Goal: Task Accomplishment & Management: Complete application form

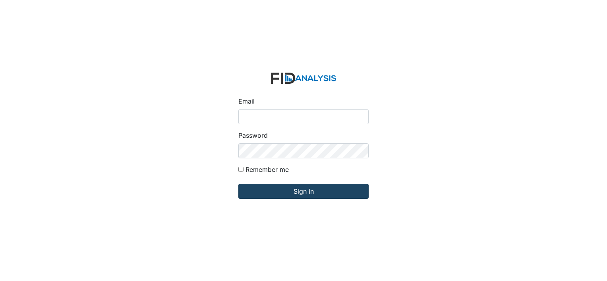
type input "[PERSON_NAME][EMAIL_ADDRESS][DOMAIN_NAME]"
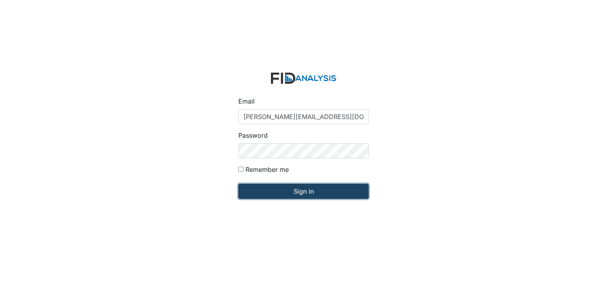
click at [298, 192] on input "Sign in" at bounding box center [303, 191] width 130 height 15
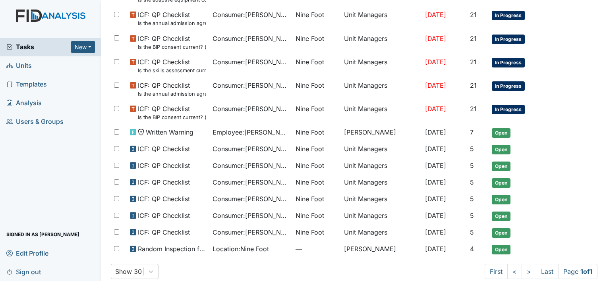
scroll to position [389, 0]
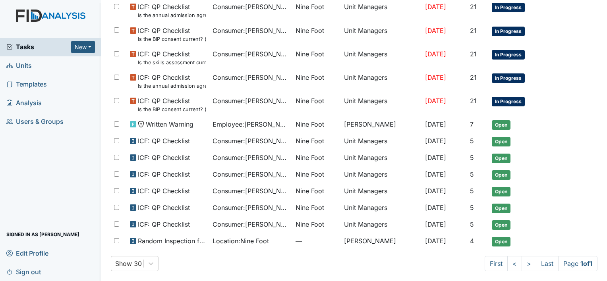
click at [25, 68] on span "Units" at bounding box center [18, 66] width 25 height 12
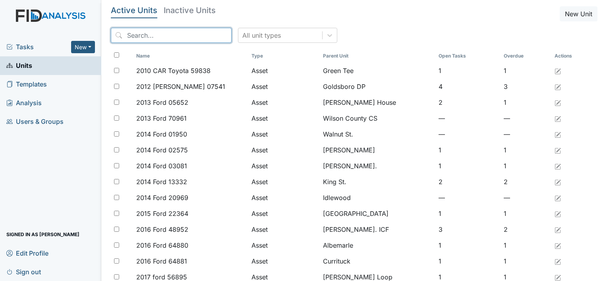
click at [138, 37] on input "search" at bounding box center [171, 35] width 121 height 15
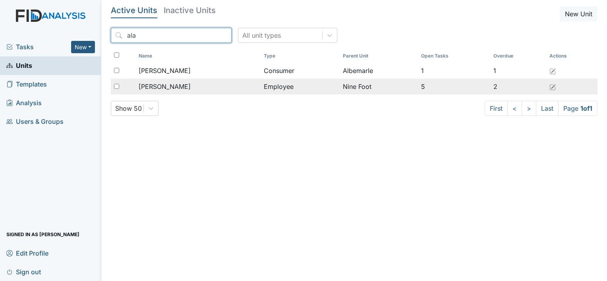
type input "ala"
click at [174, 84] on span "[PERSON_NAME]" at bounding box center [165, 87] width 52 height 10
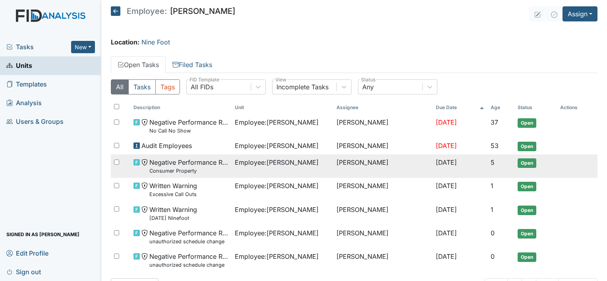
click at [263, 164] on span "Employee : King, Alaysha" at bounding box center [277, 163] width 84 height 10
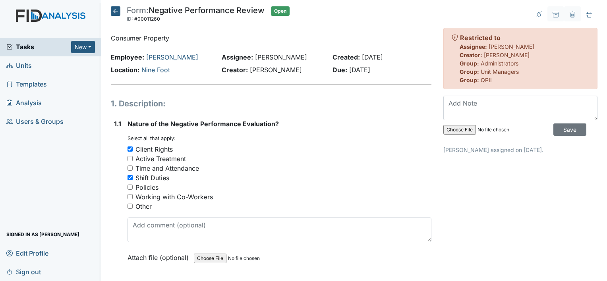
drag, startPoint x: 0, startPoint y: 0, endPoint x: 263, endPoint y: 164, distance: 310.4
click at [263, 164] on div "Time and Attendance" at bounding box center [280, 169] width 304 height 10
drag, startPoint x: 263, startPoint y: 164, endPoint x: 424, endPoint y: 195, distance: 163.2
click at [424, 195] on div "You must select one or more of the below options. Select all that apply: Client…" at bounding box center [280, 173] width 304 height 76
click at [596, 221] on div "Archive Task × Are you sure you want to archive this task? It will appear as in…" at bounding box center [520, 237] width 166 height 463
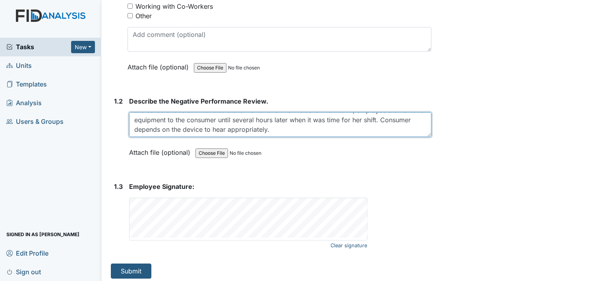
scroll to position [194, 0]
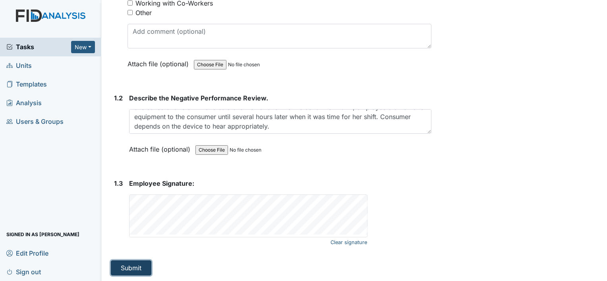
click at [135, 269] on button "Submit" at bounding box center [131, 268] width 41 height 15
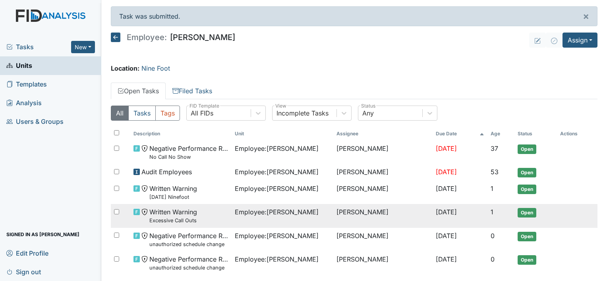
click at [288, 211] on span "Employee : [PERSON_NAME]" at bounding box center [277, 212] width 84 height 10
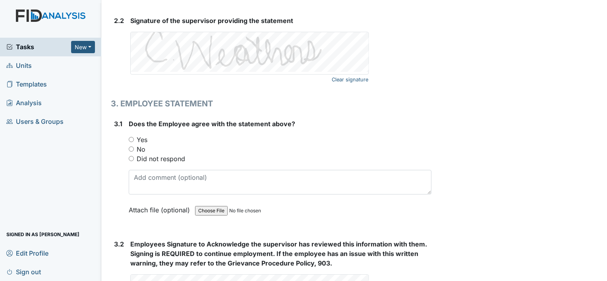
scroll to position [1219, 0]
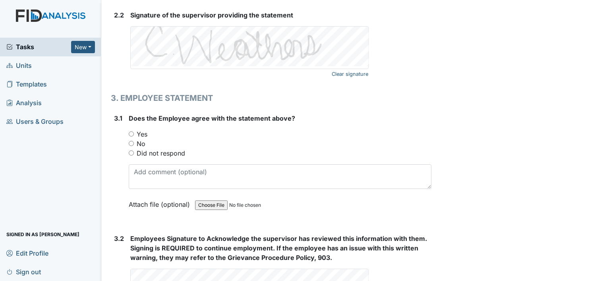
click at [129, 139] on div "No" at bounding box center [280, 144] width 303 height 10
click at [131, 139] on div "No" at bounding box center [280, 144] width 303 height 10
click at [130, 142] on input "No" at bounding box center [131, 143] width 5 height 5
radio input "true"
click at [128, 72] on div "2.2 Signature of the supervisor providing the statement Clear signature This fi…" at bounding box center [271, 44] width 321 height 69
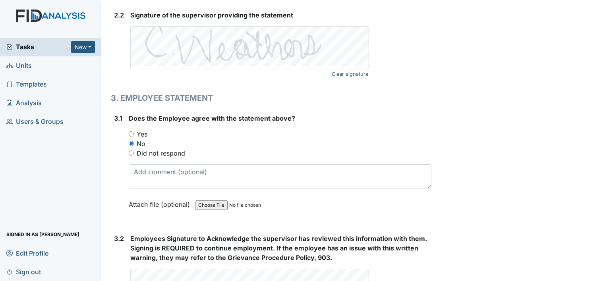
click at [128, 72] on div "2.2 Signature of the supervisor providing the statement Clear signature This fi…" at bounding box center [271, 44] width 321 height 69
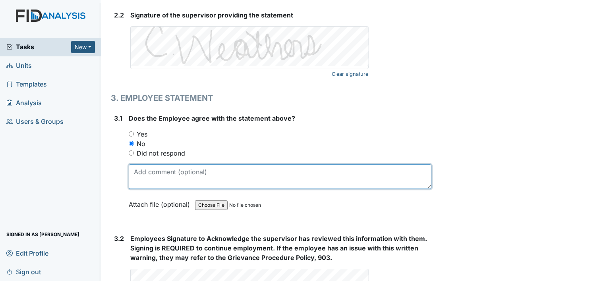
click at [205, 172] on textarea at bounding box center [280, 176] width 303 height 25
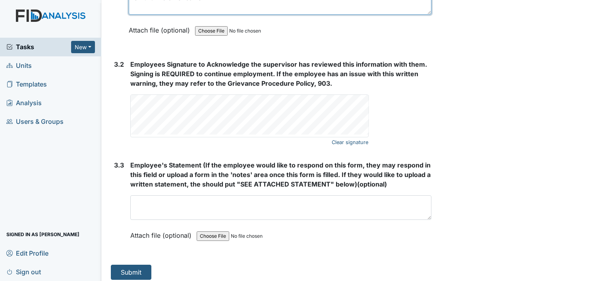
scroll to position [1393, 0]
type textarea "on 8-01 i did not call out ."
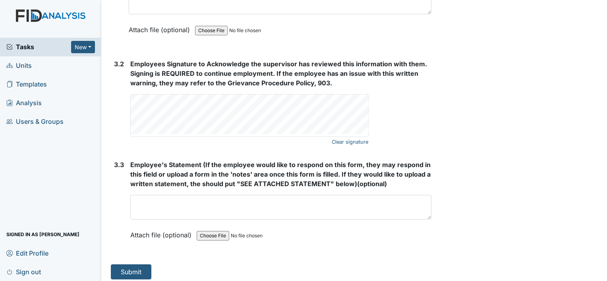
click at [270, 88] on div "Employees Signature to Acknowledge the supervisor has reviewed this information…" at bounding box center [280, 98] width 301 height 78
click at [128, 265] on button "Submit" at bounding box center [131, 272] width 41 height 15
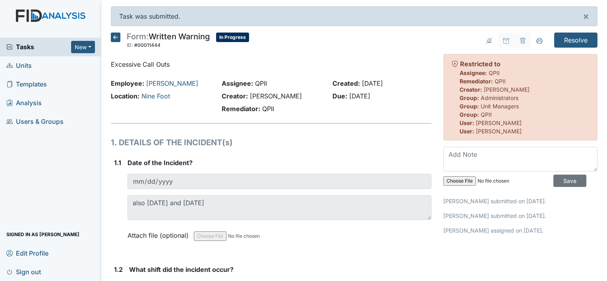
click at [116, 38] on icon at bounding box center [116, 38] width 10 height 10
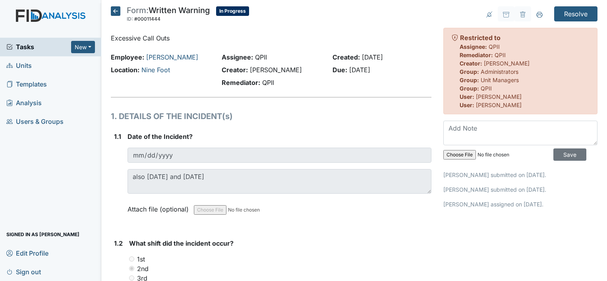
click at [113, 11] on icon at bounding box center [116, 11] width 10 height 10
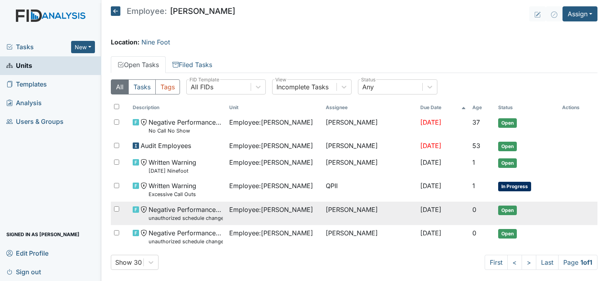
click at [260, 206] on span "Employee : King, Alaysha" at bounding box center [271, 210] width 84 height 10
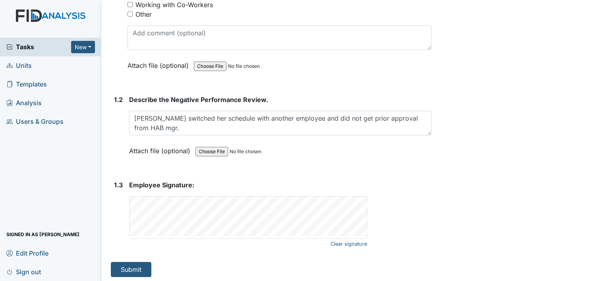
scroll to position [194, 0]
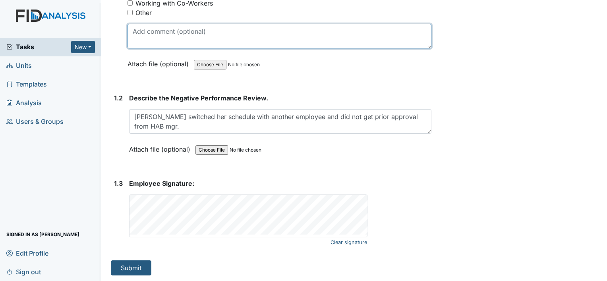
click at [373, 29] on textarea at bounding box center [280, 36] width 304 height 25
type textarea "refuse to sign"
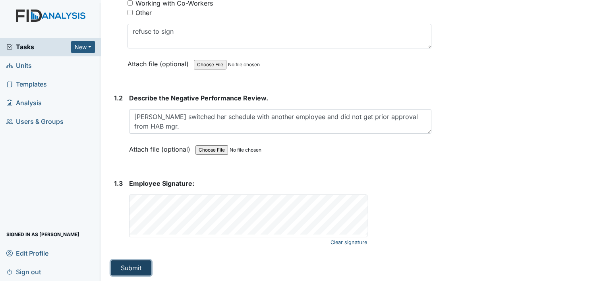
click at [140, 264] on button "Submit" at bounding box center [131, 268] width 41 height 15
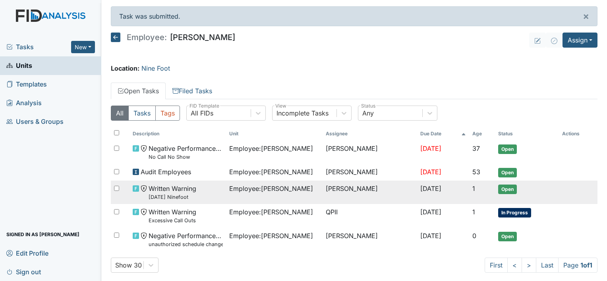
click at [182, 191] on span "Written Warning [DATE] Ninefoot" at bounding box center [173, 192] width 48 height 17
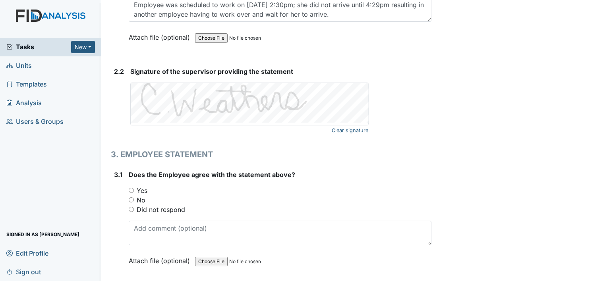
scroll to position [1163, 0]
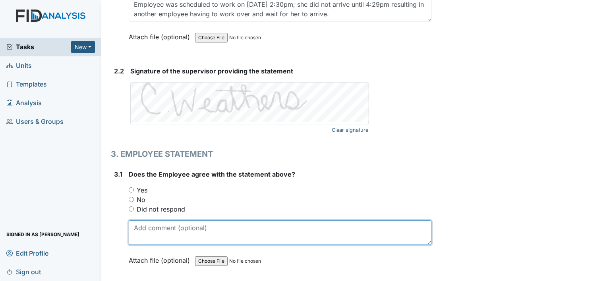
click at [168, 239] on textarea at bounding box center [280, 233] width 303 height 25
type textarea "refuse to sign"
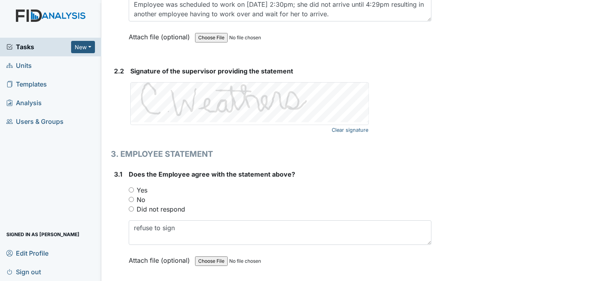
click at [130, 197] on input "No" at bounding box center [131, 199] width 5 height 5
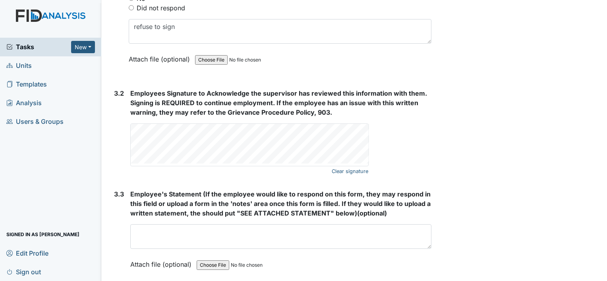
scroll to position [1394, 0]
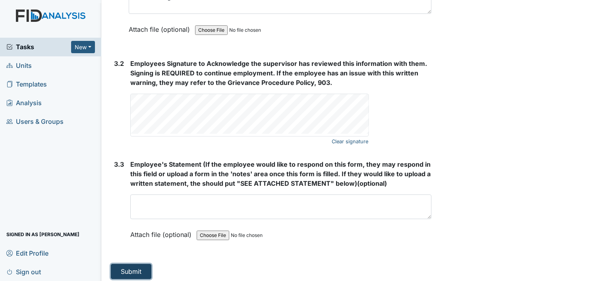
click at [128, 265] on button "Submit" at bounding box center [131, 271] width 41 height 15
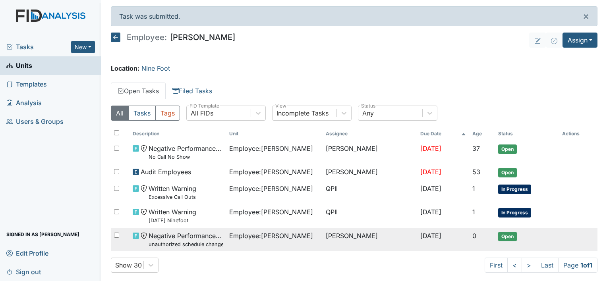
click at [181, 239] on span "Negative Performance Review unauthorized schedule change" at bounding box center [186, 239] width 74 height 17
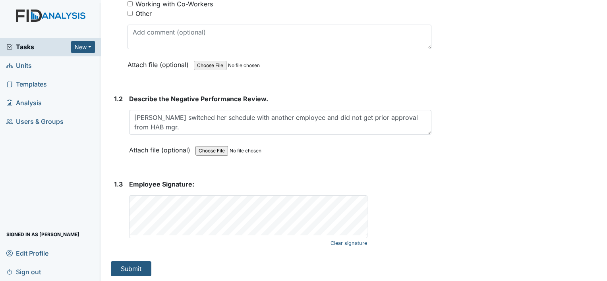
scroll to position [194, 0]
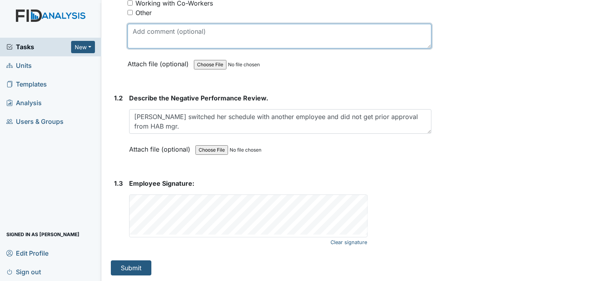
click at [136, 35] on textarea at bounding box center [280, 36] width 304 height 25
type textarea "Refuse to sign"
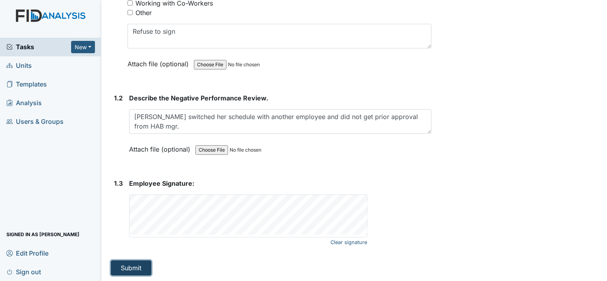
click at [121, 269] on button "Submit" at bounding box center [131, 268] width 41 height 15
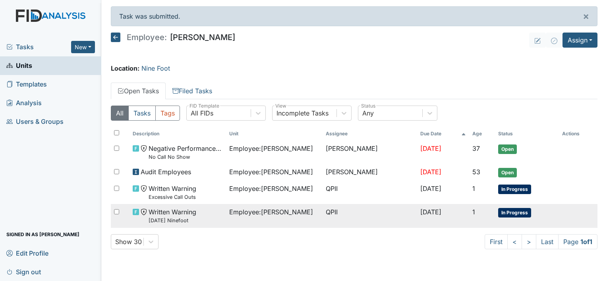
click at [178, 217] on small "[DATE] Ninefoot" at bounding box center [173, 221] width 48 height 8
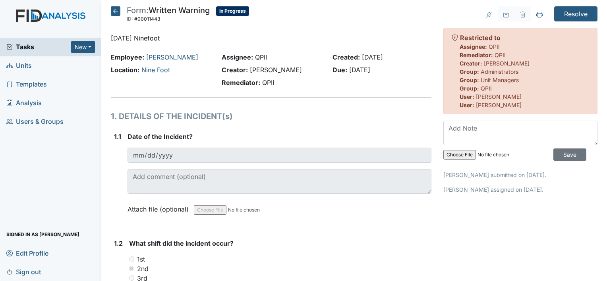
click at [115, 10] on icon at bounding box center [116, 11] width 10 height 10
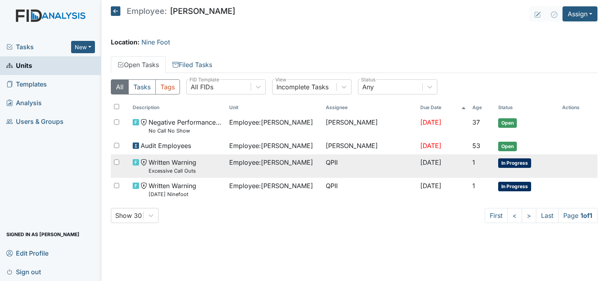
click at [167, 161] on span "Written Warning Excessive Call Outs" at bounding box center [173, 166] width 48 height 17
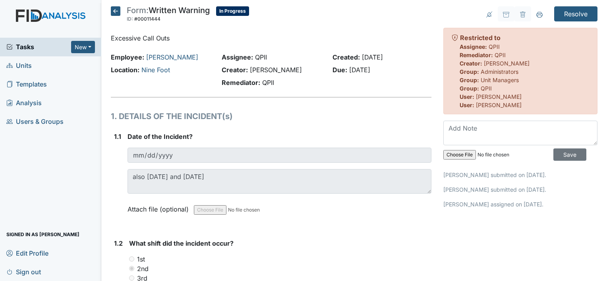
click at [116, 11] on icon at bounding box center [116, 11] width 10 height 10
